Goal: Book appointment/travel/reservation

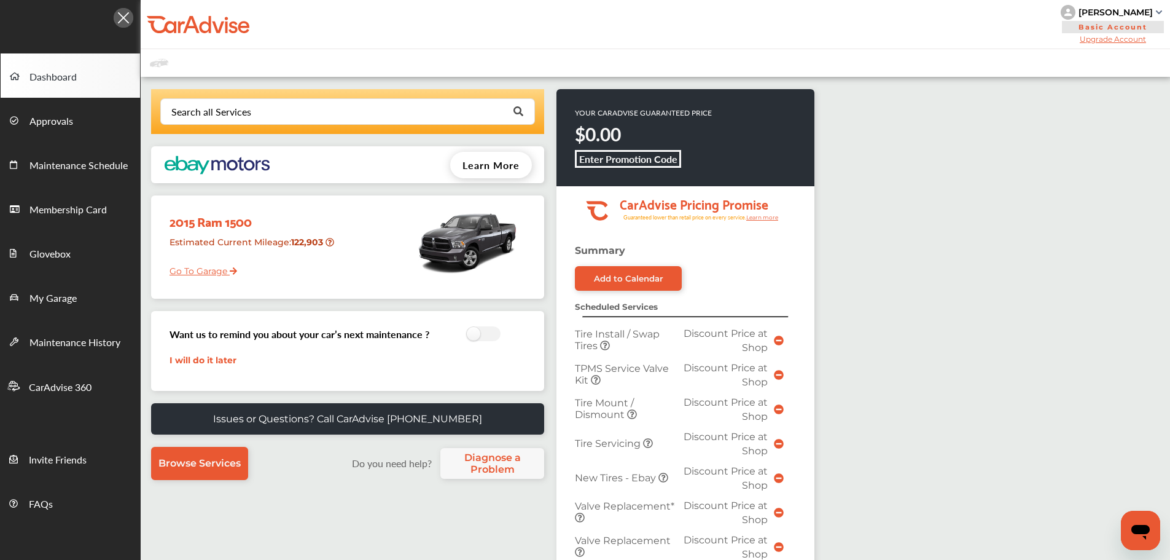
click at [193, 276] on link "Go To Garage" at bounding box center [198, 267] width 77 height 23
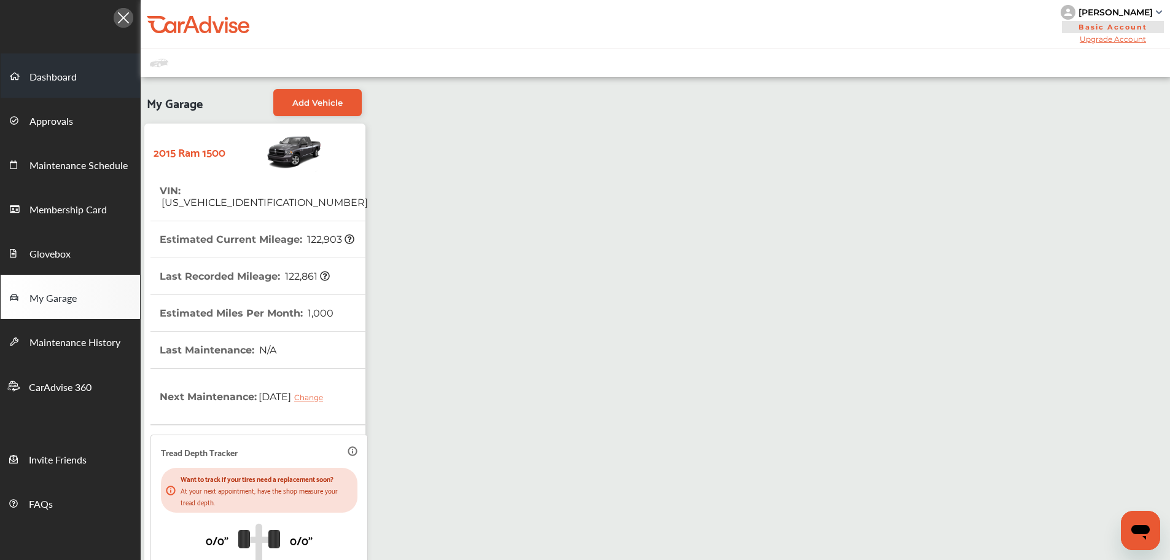
drag, startPoint x: 58, startPoint y: 79, endPoint x: 68, endPoint y: 85, distance: 11.3
click at [58, 80] on span "Dashboard" at bounding box center [52, 77] width 47 height 16
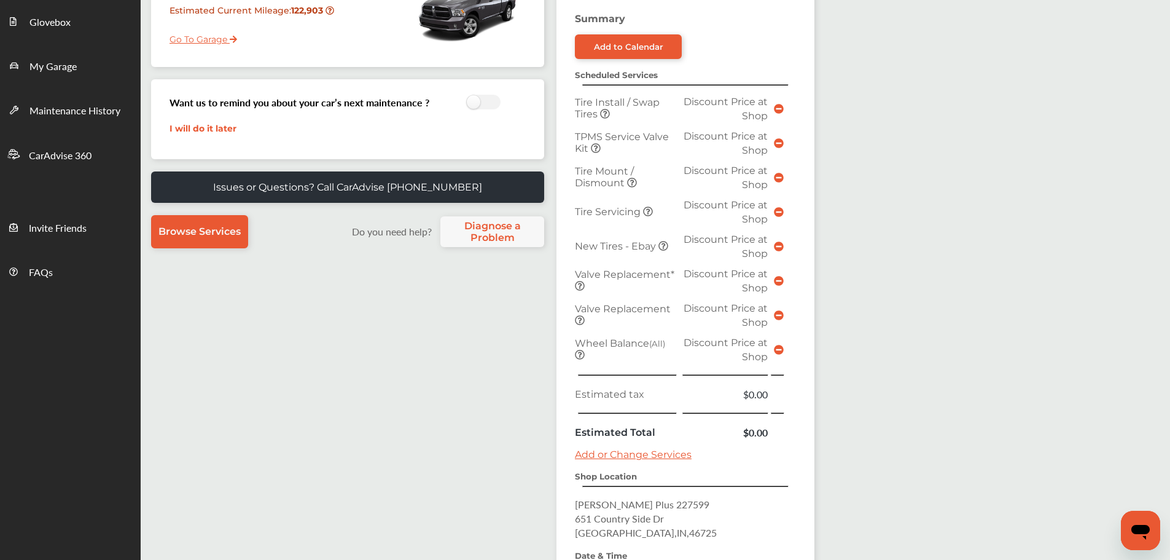
scroll to position [369, 0]
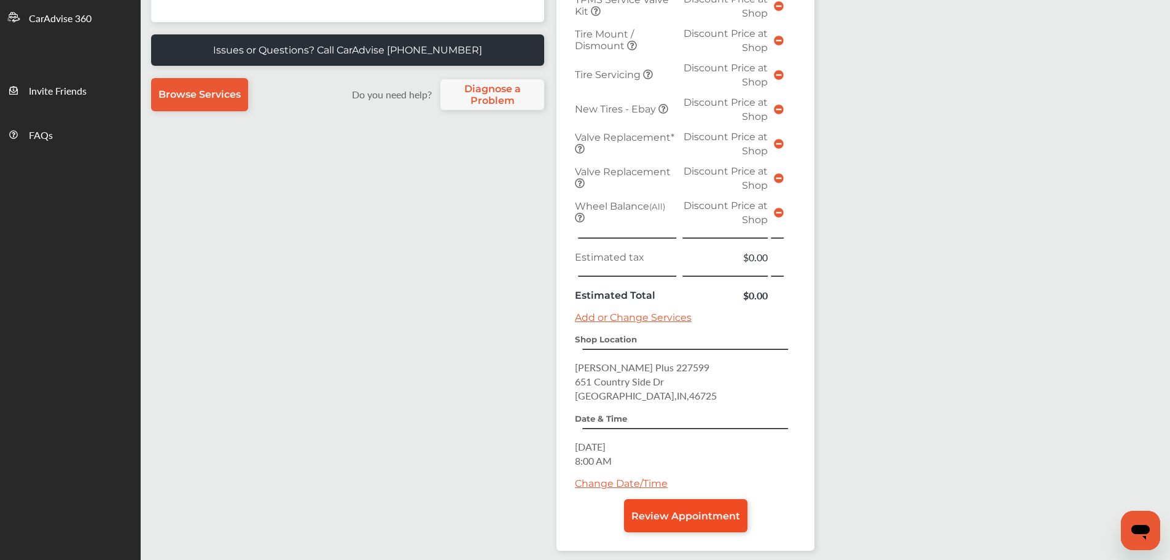
click at [705, 515] on span "Review Appointment" at bounding box center [685, 516] width 109 height 12
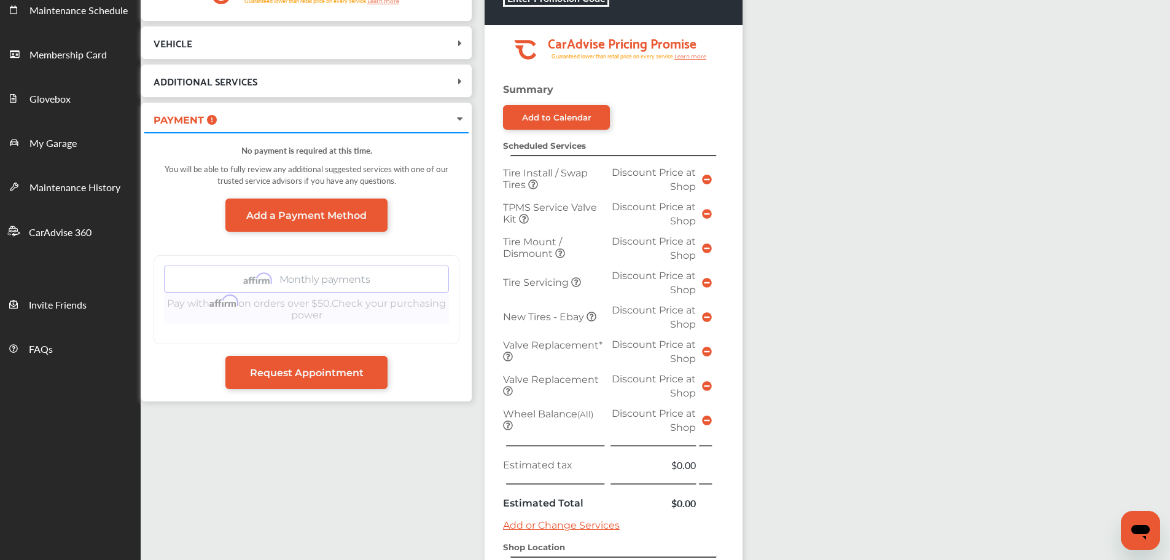
scroll to position [416, 0]
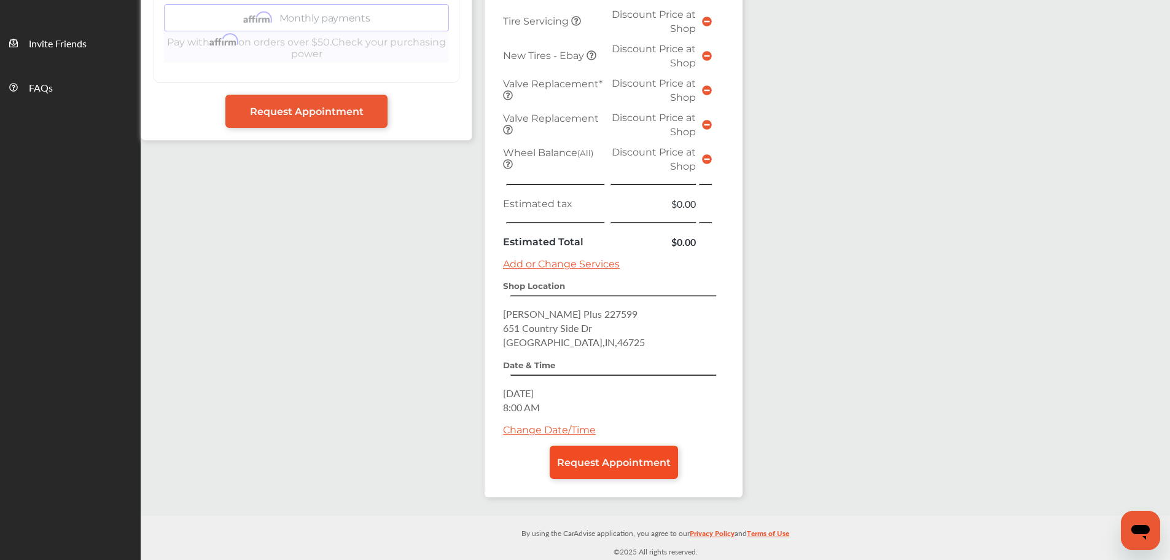
click at [618, 469] on link "Request Appointment" at bounding box center [614, 461] width 128 height 33
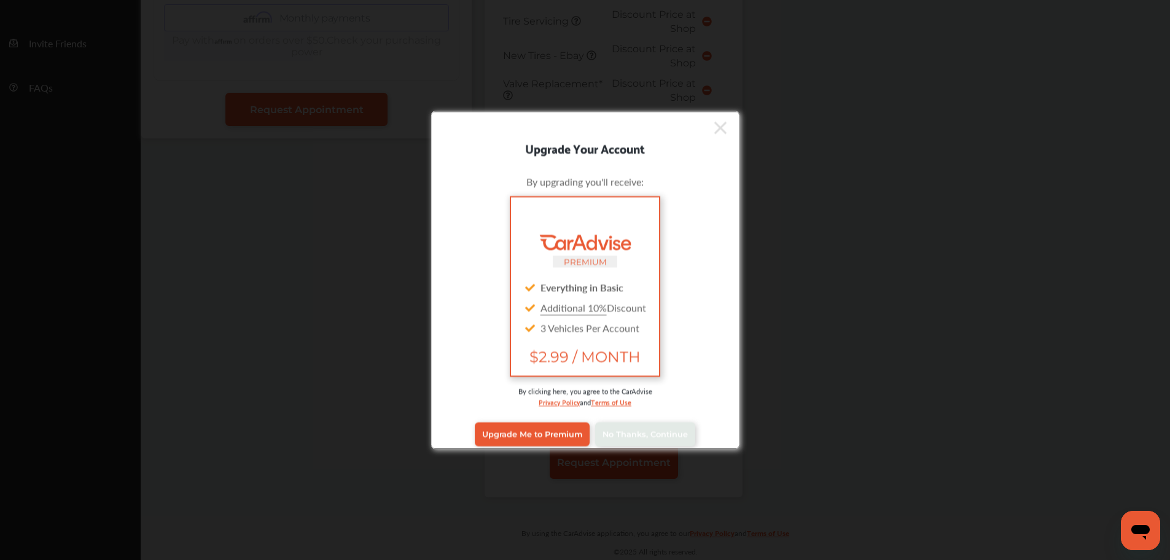
scroll to position [416, 0]
click at [604, 427] on link "No Thanks, Continue" at bounding box center [645, 433] width 100 height 23
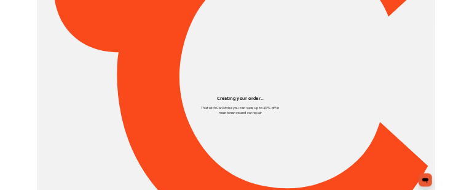
scroll to position [0, 0]
